Goal: Transaction & Acquisition: Purchase product/service

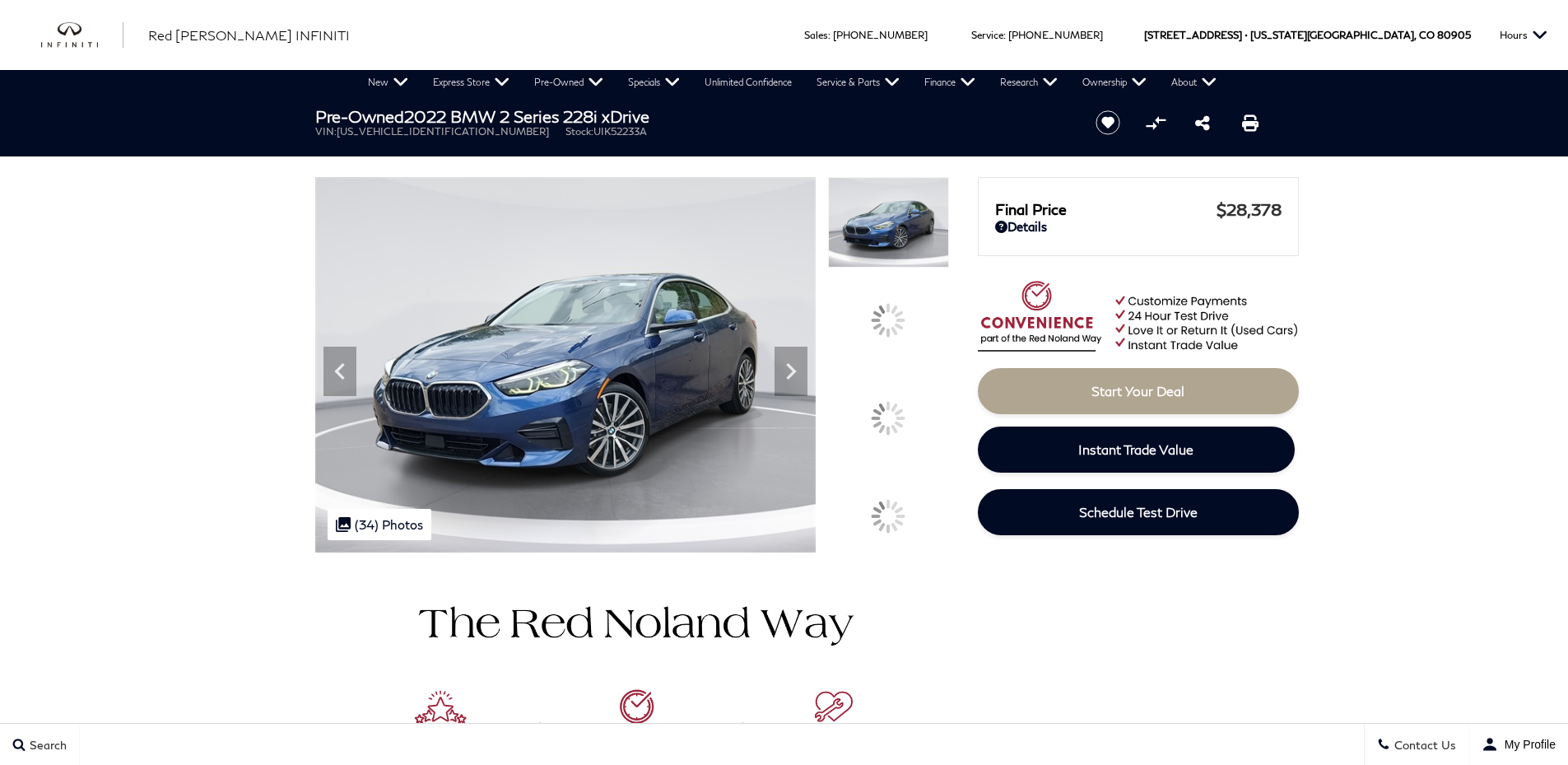
drag, startPoint x: 0, startPoint y: 0, endPoint x: 1391, endPoint y: 296, distance: 1422.1
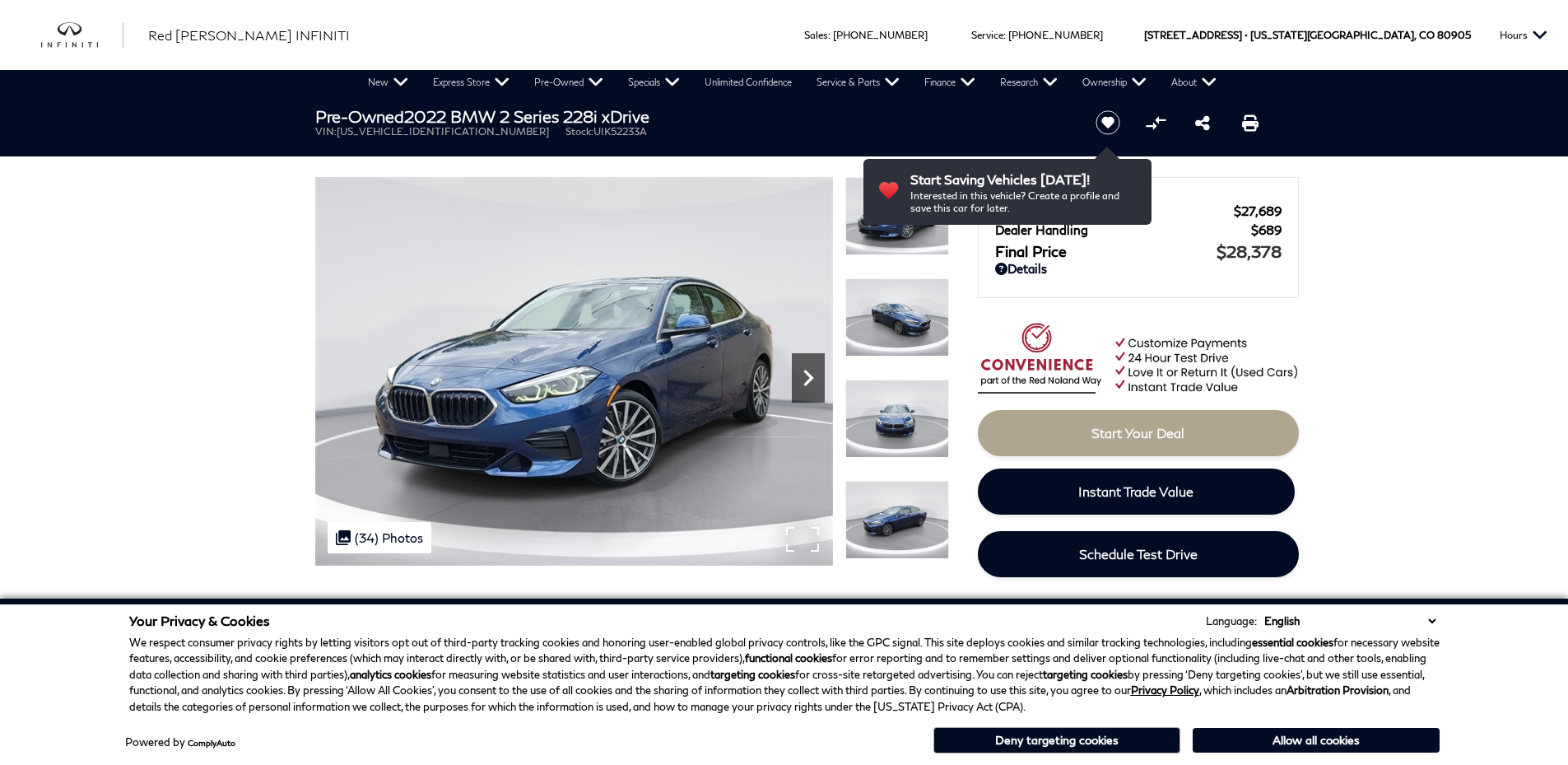
click at [905, 414] on div at bounding box center [631, 371] width 633 height 389
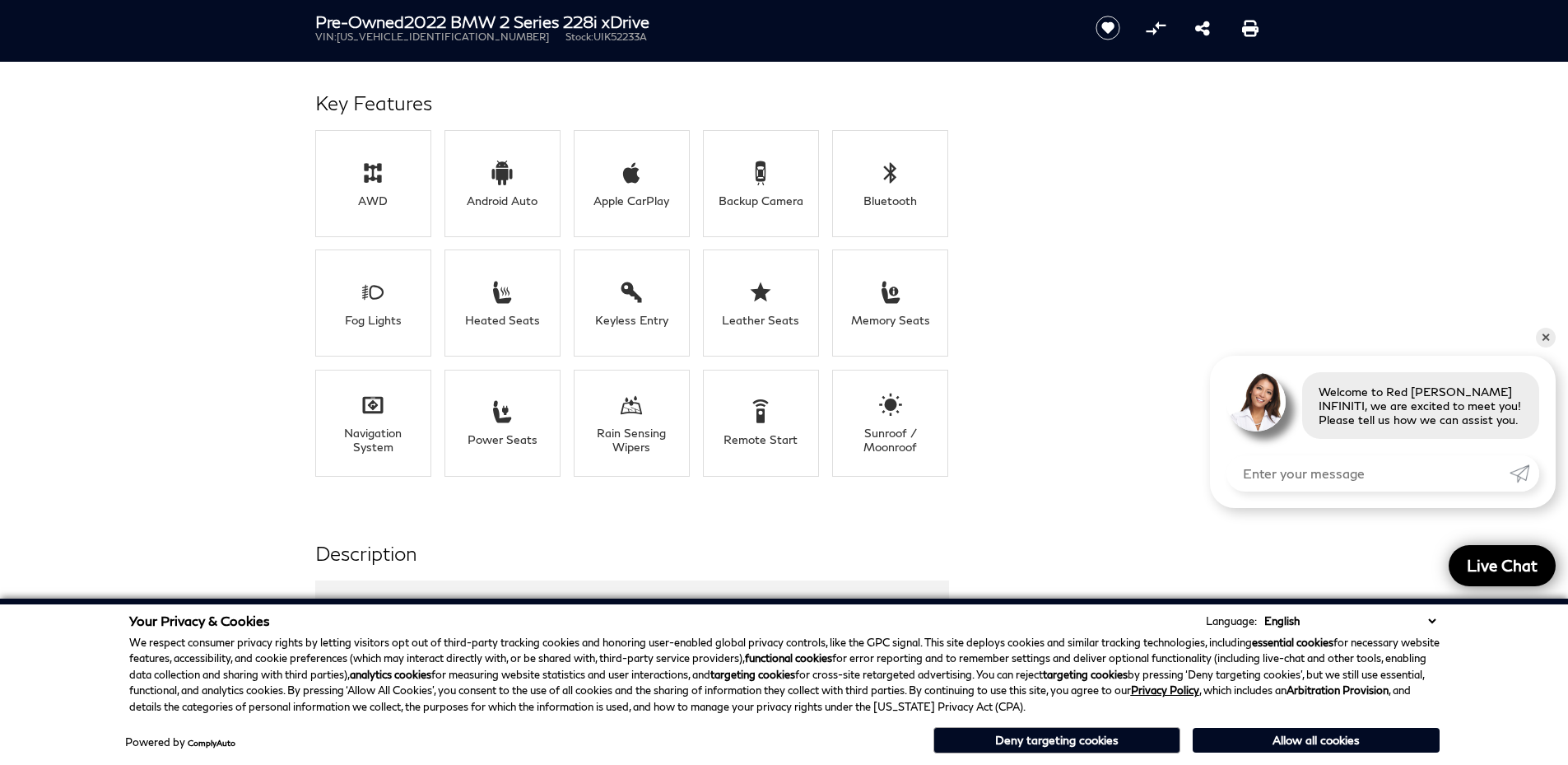
scroll to position [2450, 0]
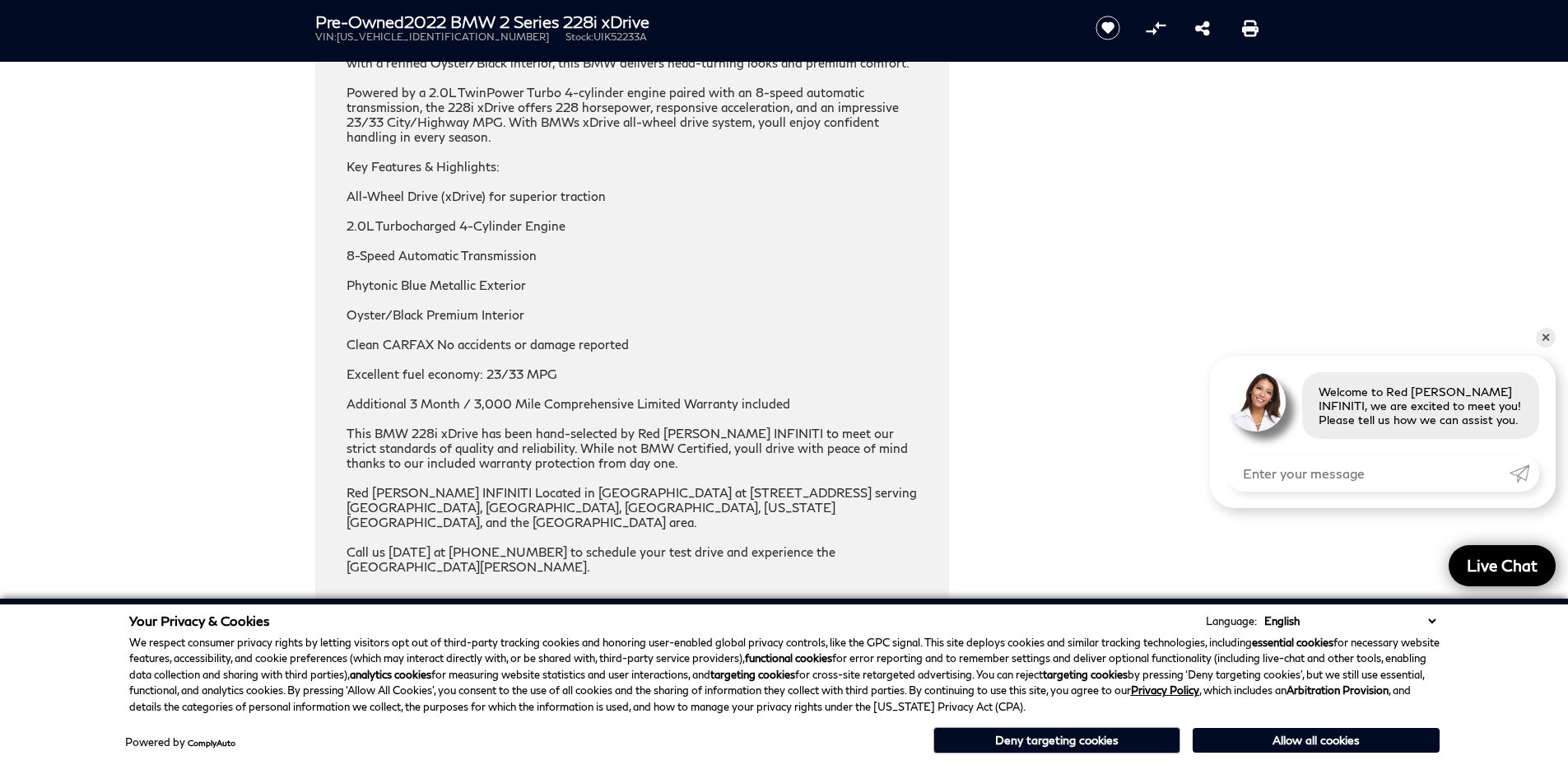
drag, startPoint x: 807, startPoint y: 378, endPoint x: 1073, endPoint y: 307, distance: 275.3
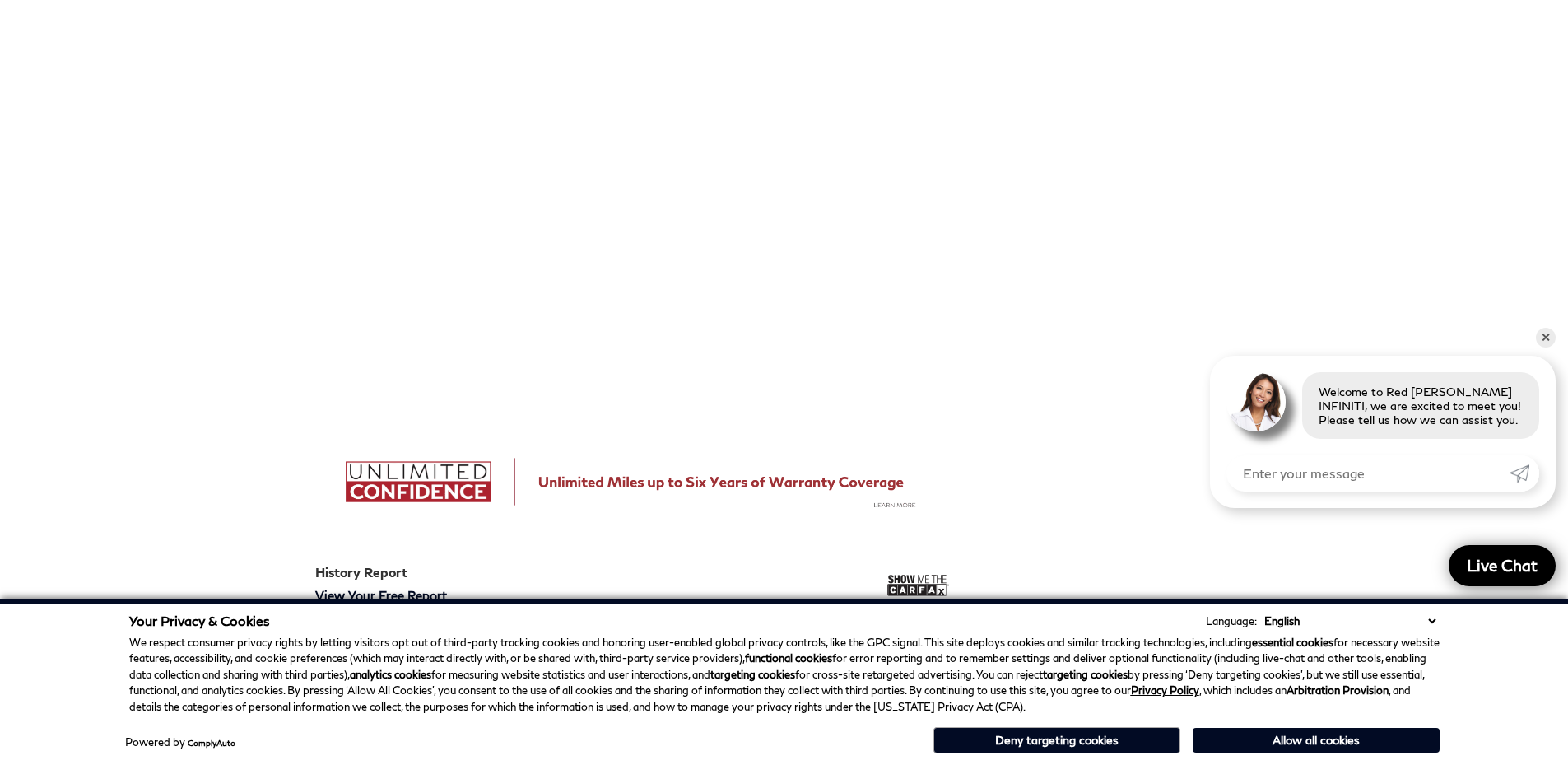
scroll to position [0, 0]
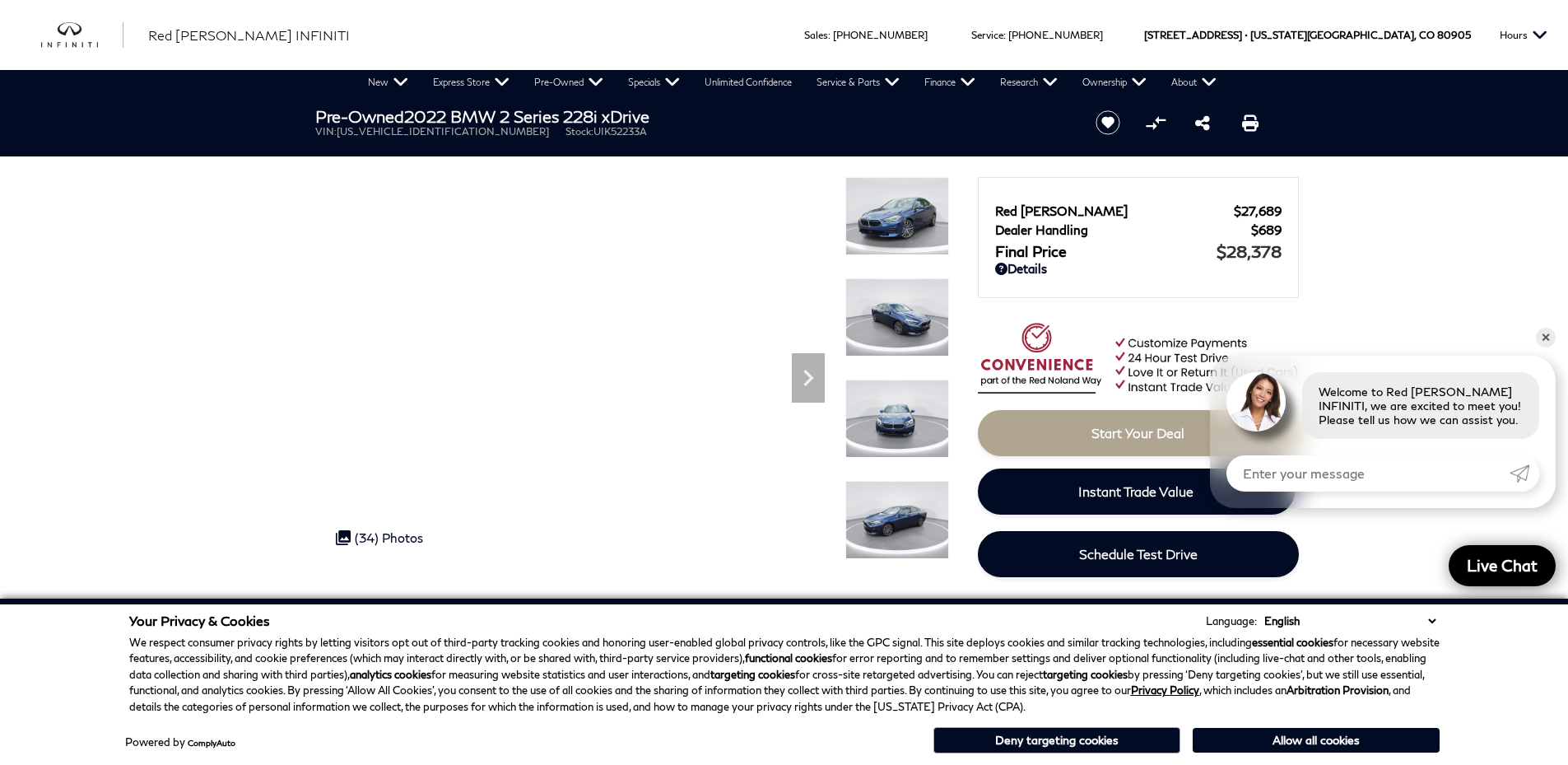
drag, startPoint x: 1550, startPoint y: 334, endPoint x: 12, endPoint y: 7, distance: 1572.4
click at [1548, 334] on link "✕" at bounding box center [1545, 337] width 20 height 20
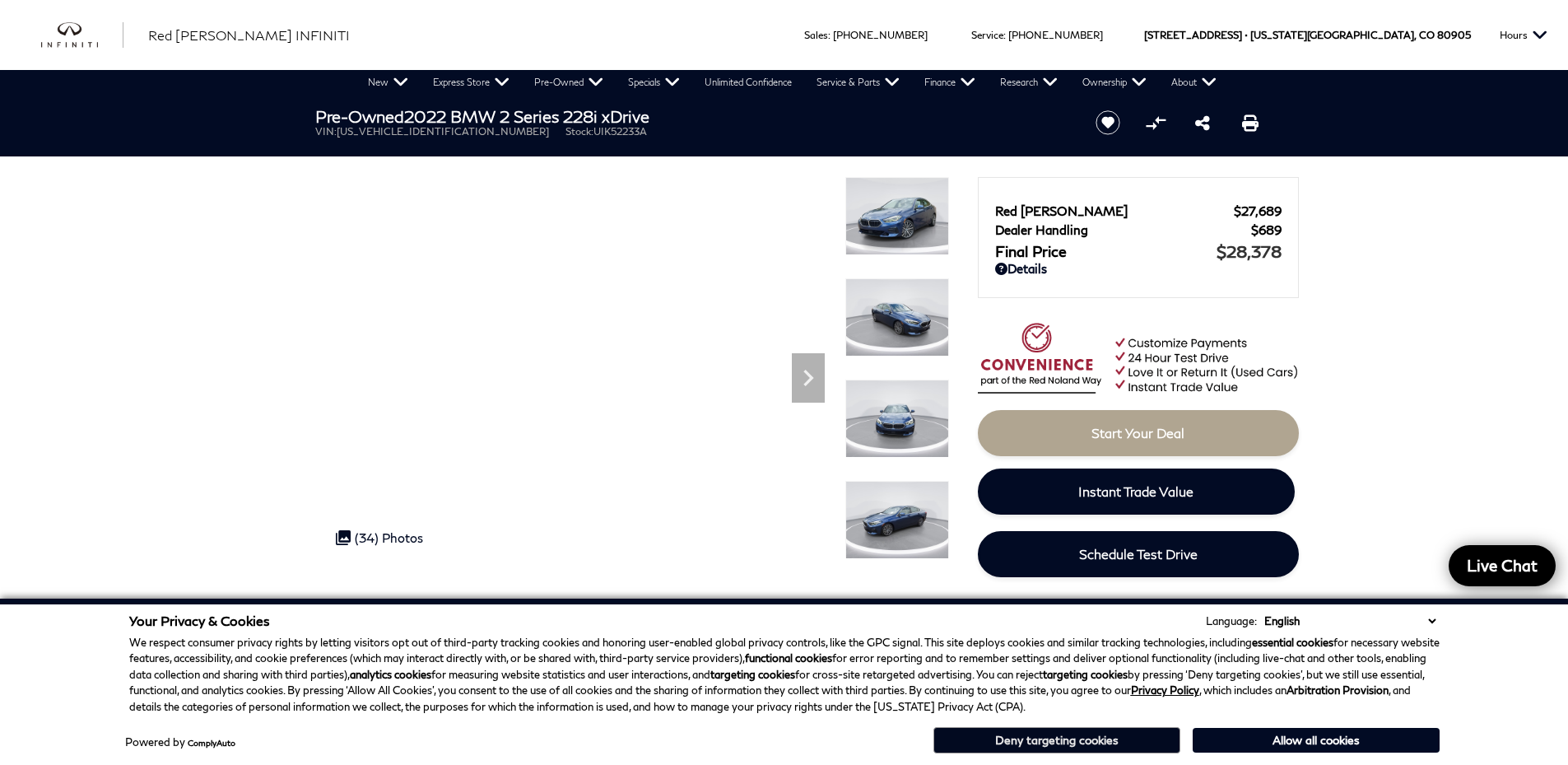
click at [1091, 740] on button "Deny targeting cookies" at bounding box center [1057, 740] width 247 height 26
